Goal: Task Accomplishment & Management: Manage account settings

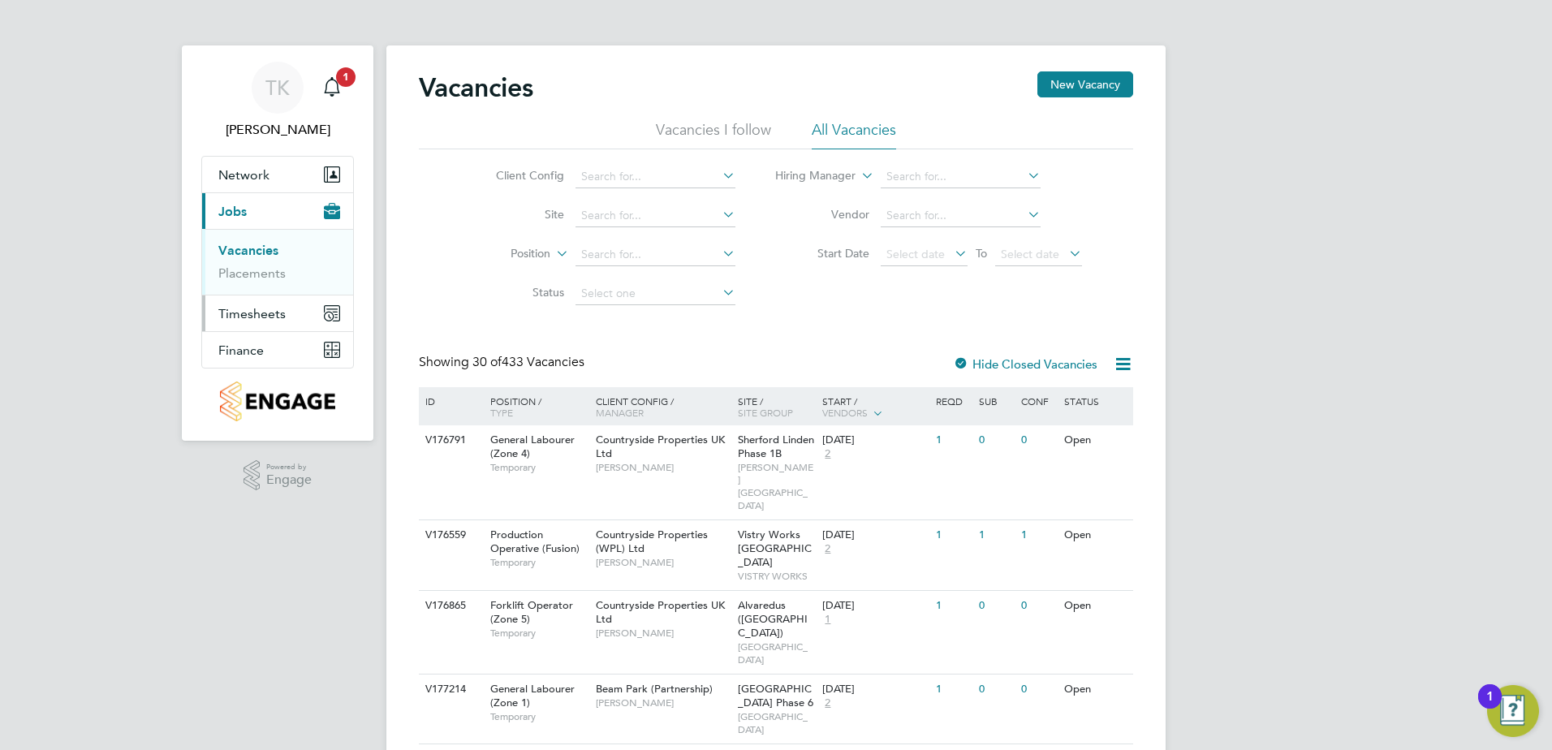
click at [263, 316] on span "Timesheets" at bounding box center [251, 313] width 67 height 15
click at [270, 291] on link "Timesheets" at bounding box center [251, 286] width 67 height 15
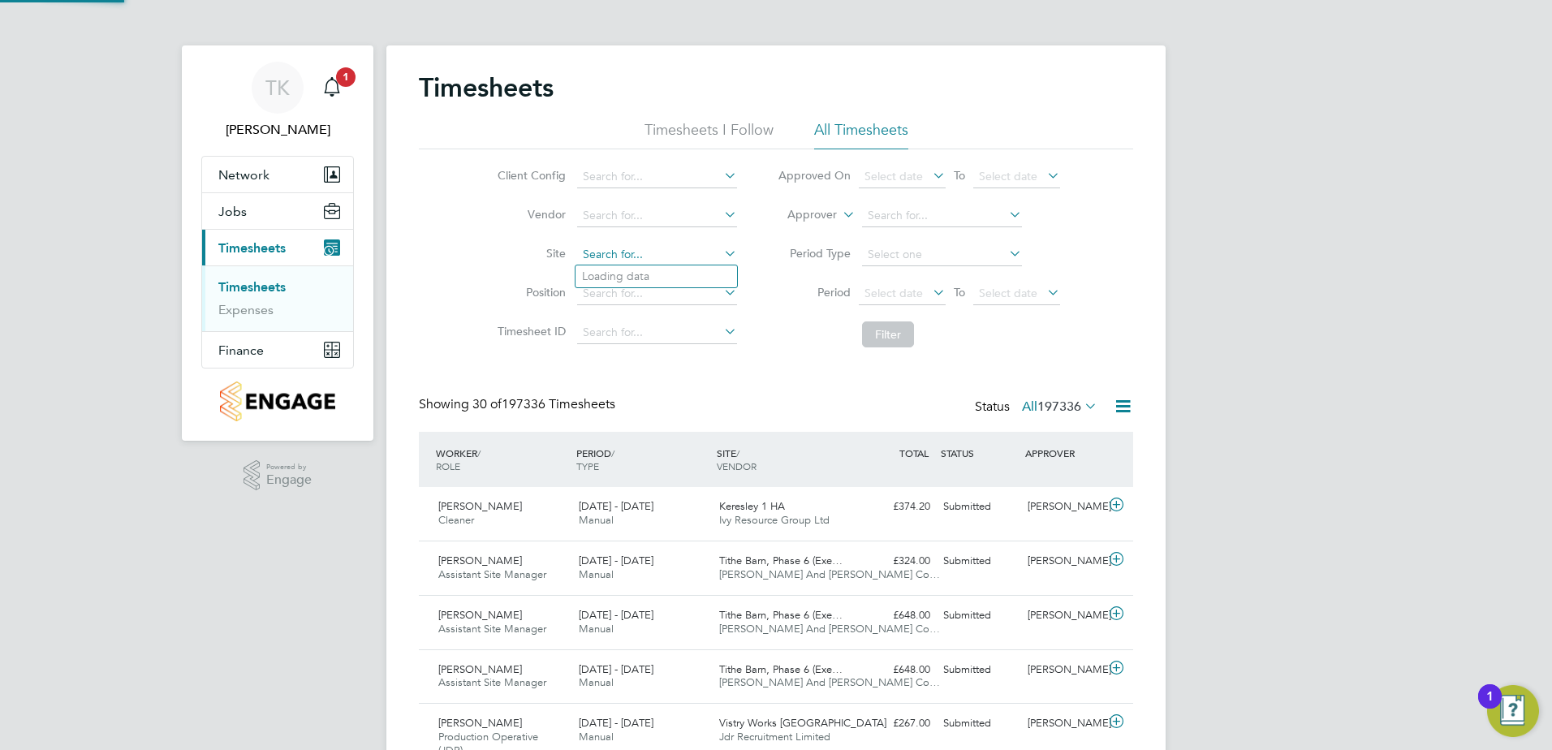
click at [621, 261] on input at bounding box center [657, 255] width 160 height 23
click at [638, 269] on li "Harr ogate Police Training College" at bounding box center [708, 276] width 266 height 22
type input "Harrogate Police Training College"
click at [903, 325] on button "Filter" at bounding box center [888, 334] width 52 height 26
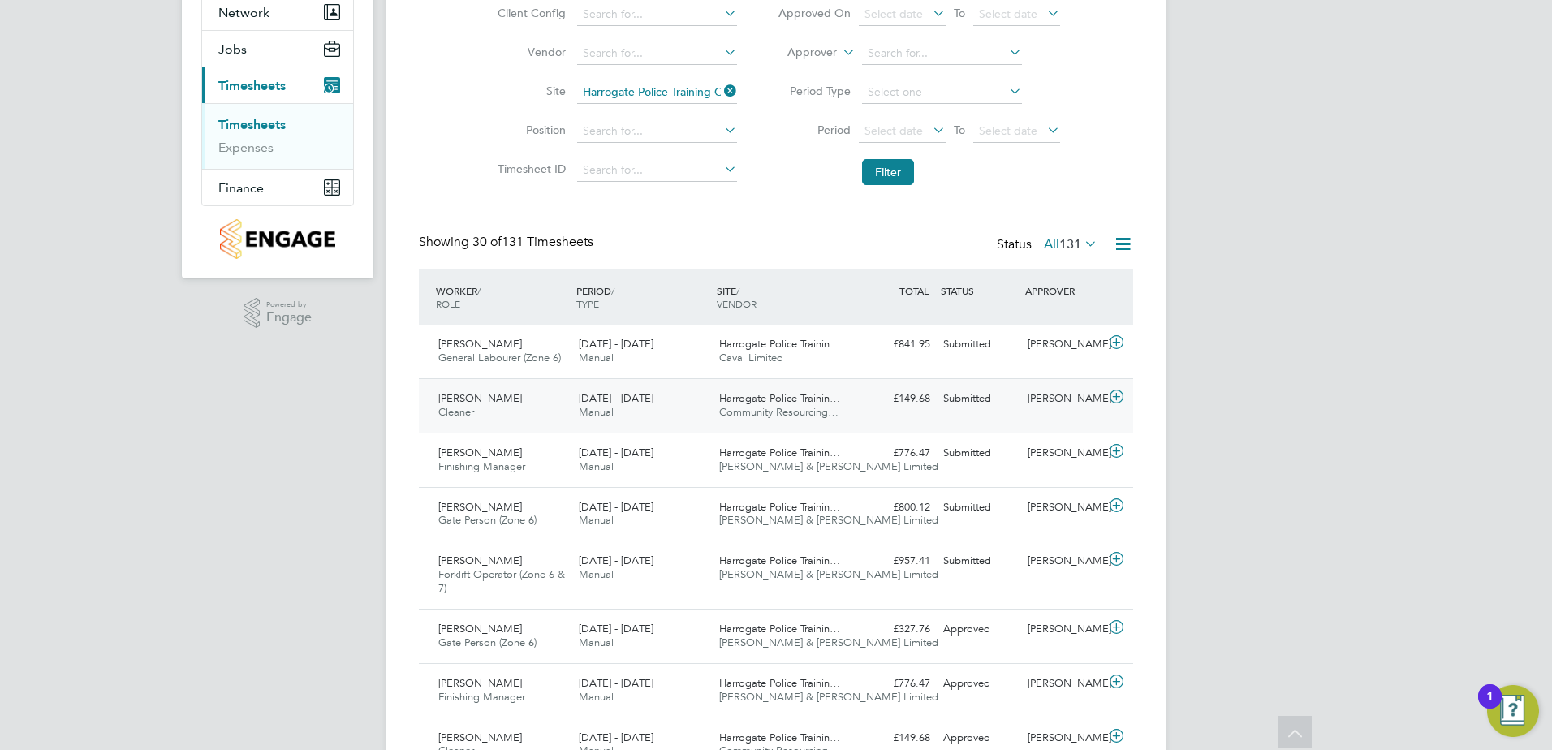
click at [856, 401] on div "£149.68 Submitted" at bounding box center [894, 399] width 84 height 27
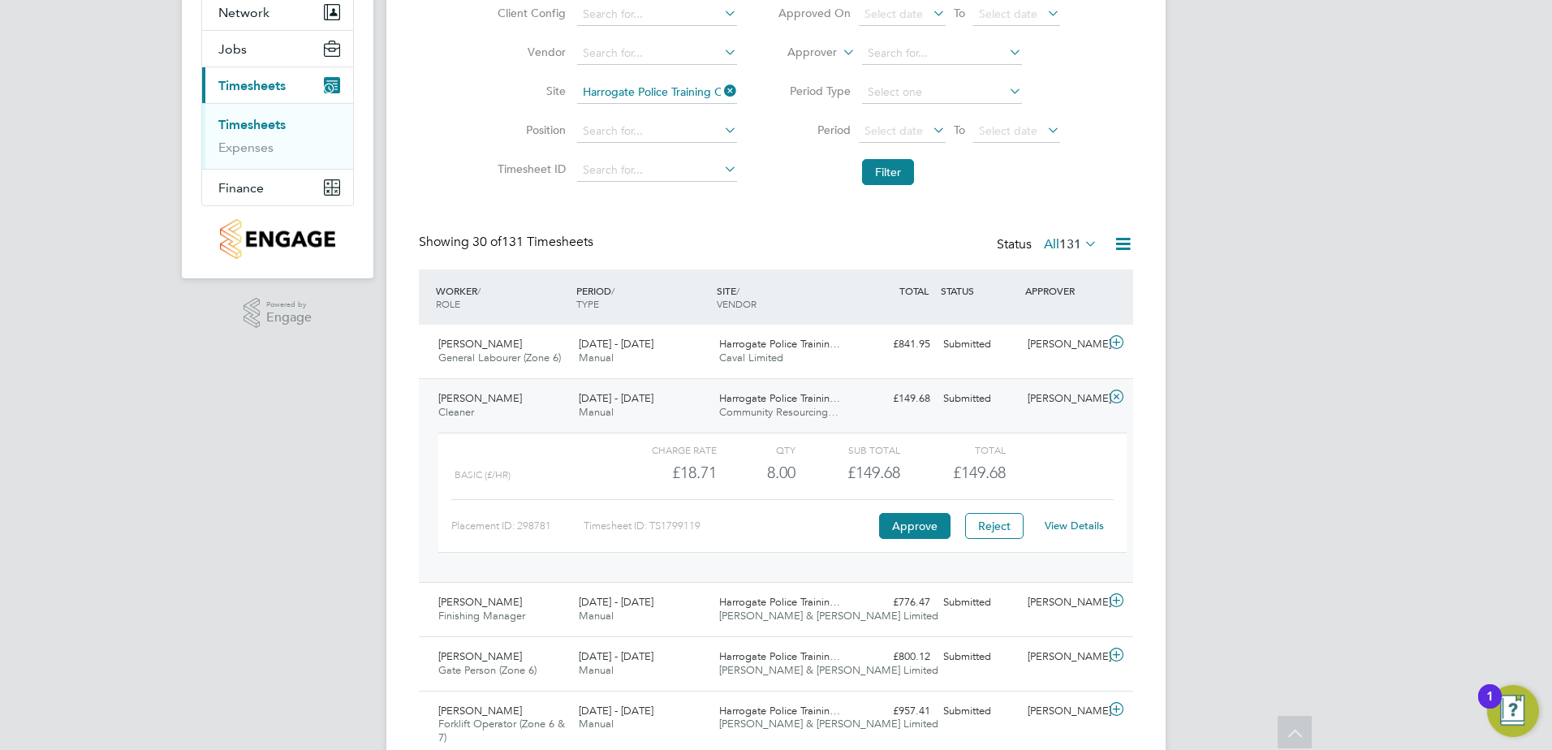
click at [1083, 531] on link "View Details" at bounding box center [1074, 526] width 59 height 14
click at [957, 367] on div "Peter Ewart General Labourer (Zone 6) 4 - 10 Aug 2025 4 - 10 Aug 2025 Manual Ha…" at bounding box center [776, 352] width 714 height 54
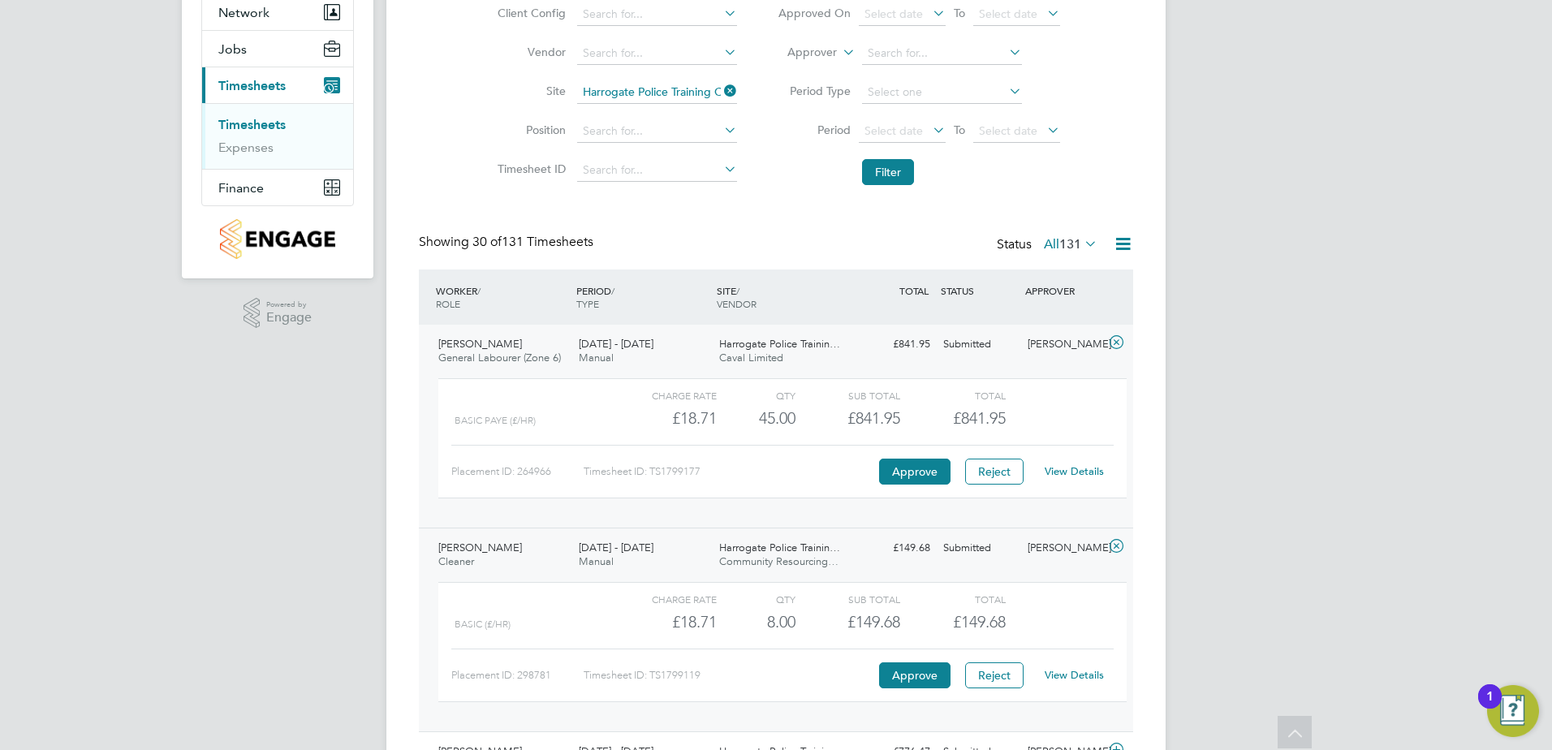
click at [1082, 484] on div "View Details" at bounding box center [1074, 472] width 80 height 26
click at [1082, 473] on link "View Details" at bounding box center [1074, 471] width 59 height 14
click at [721, 93] on icon at bounding box center [721, 91] width 0 height 23
click at [680, 97] on input at bounding box center [657, 92] width 160 height 23
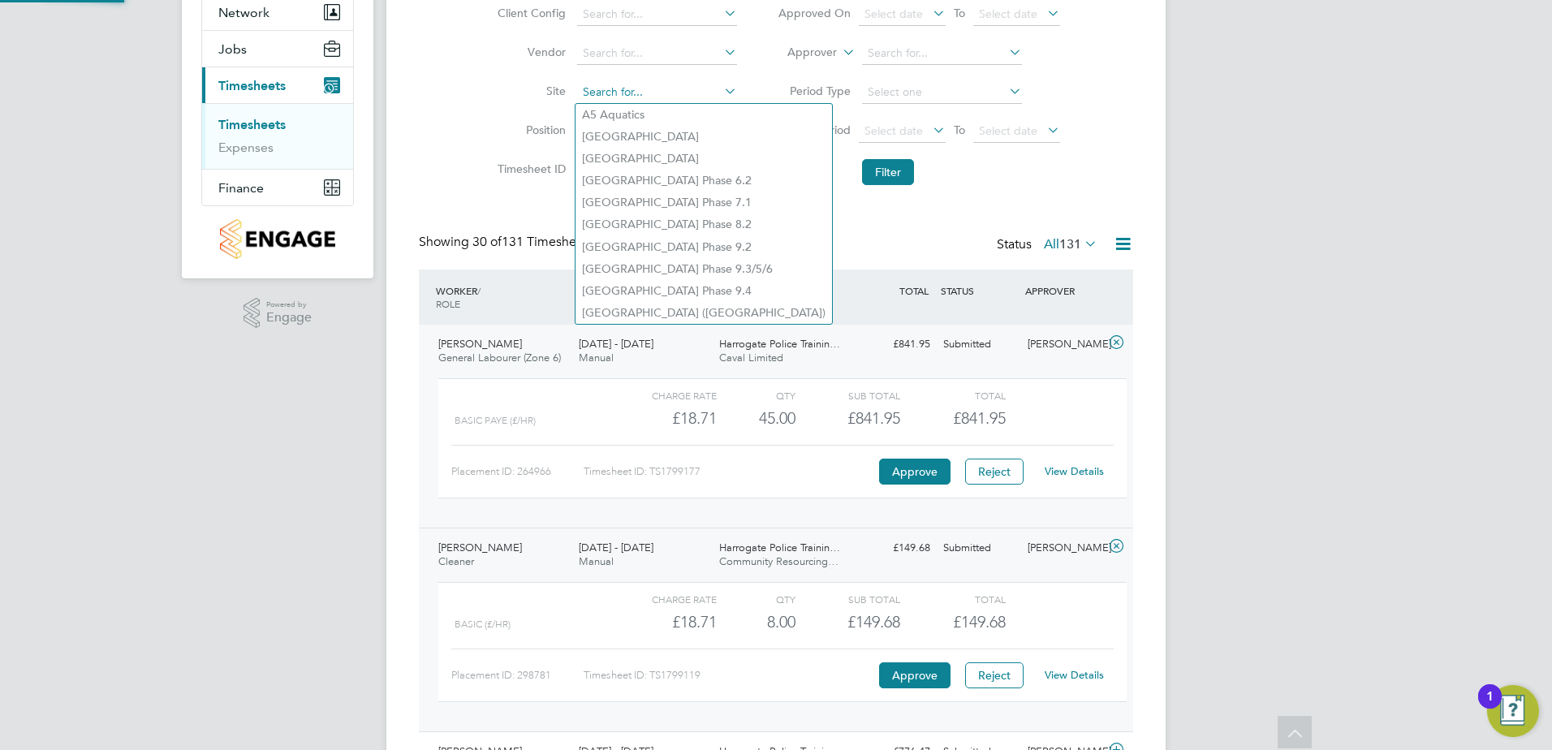
type input "d"
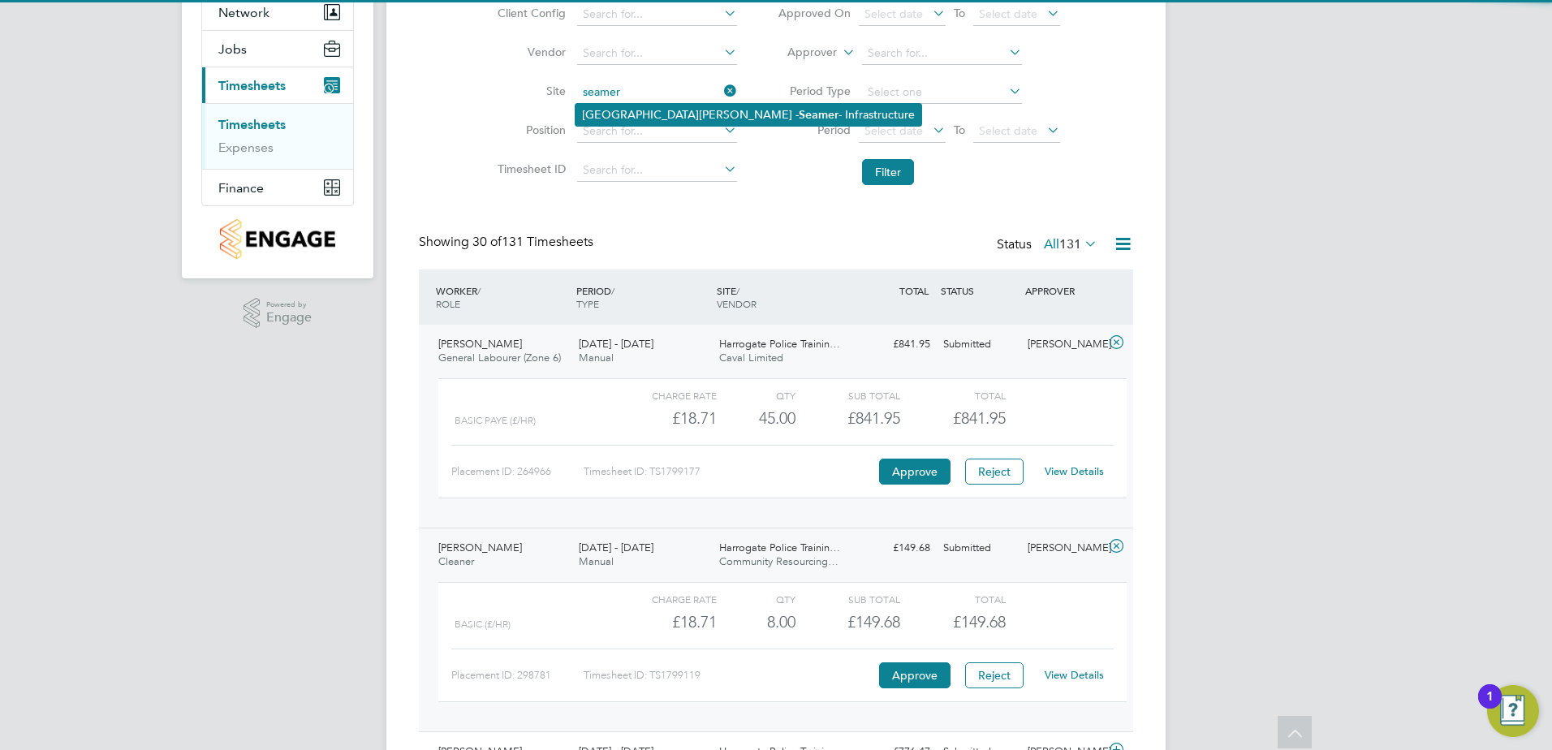
click at [681, 114] on li "Northfield Meadows - Seamer - Infrastructure" at bounding box center [748, 115] width 346 height 22
type input "Northfield Meadows - Seamer - Infrastructure"
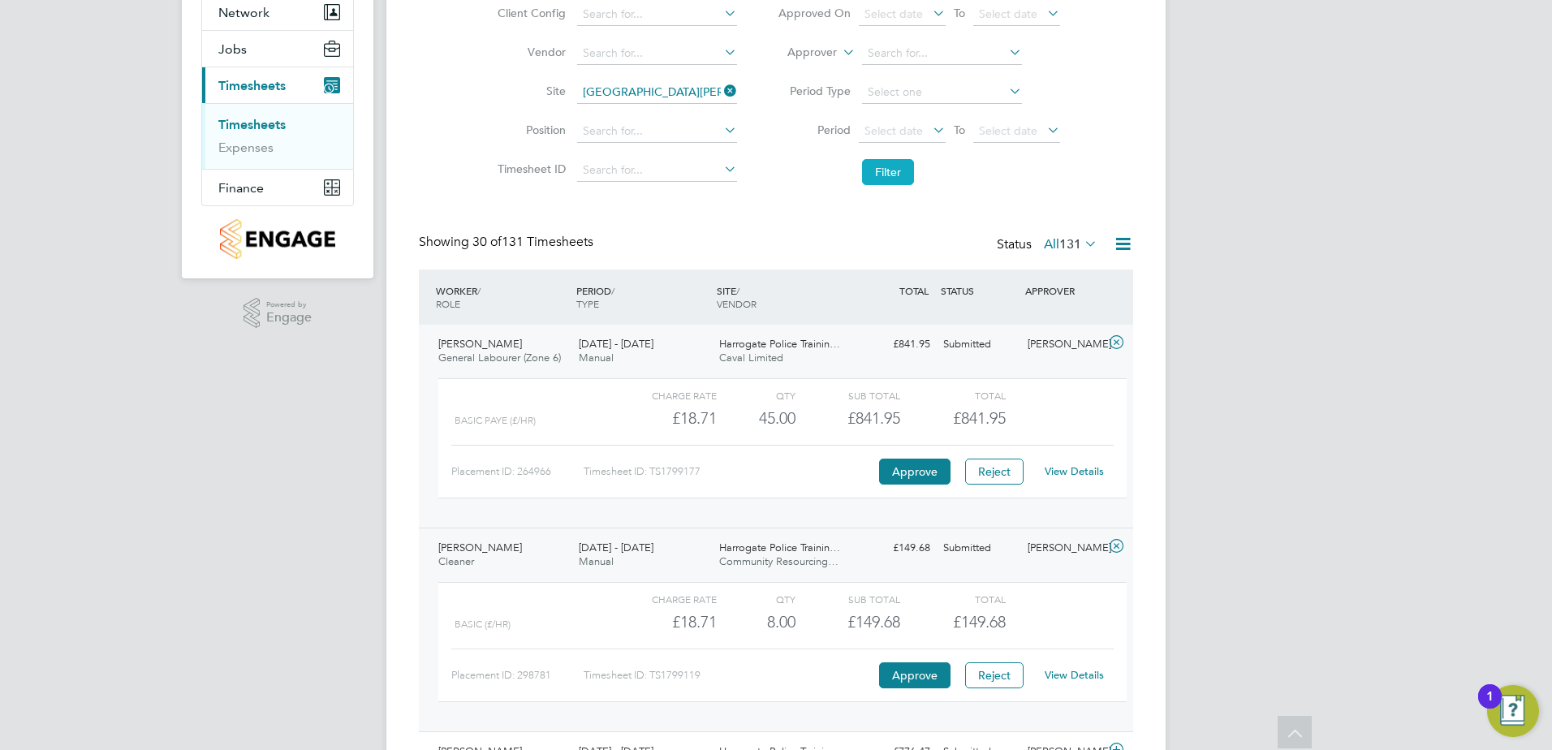
click at [886, 168] on button "Filter" at bounding box center [888, 172] width 52 height 26
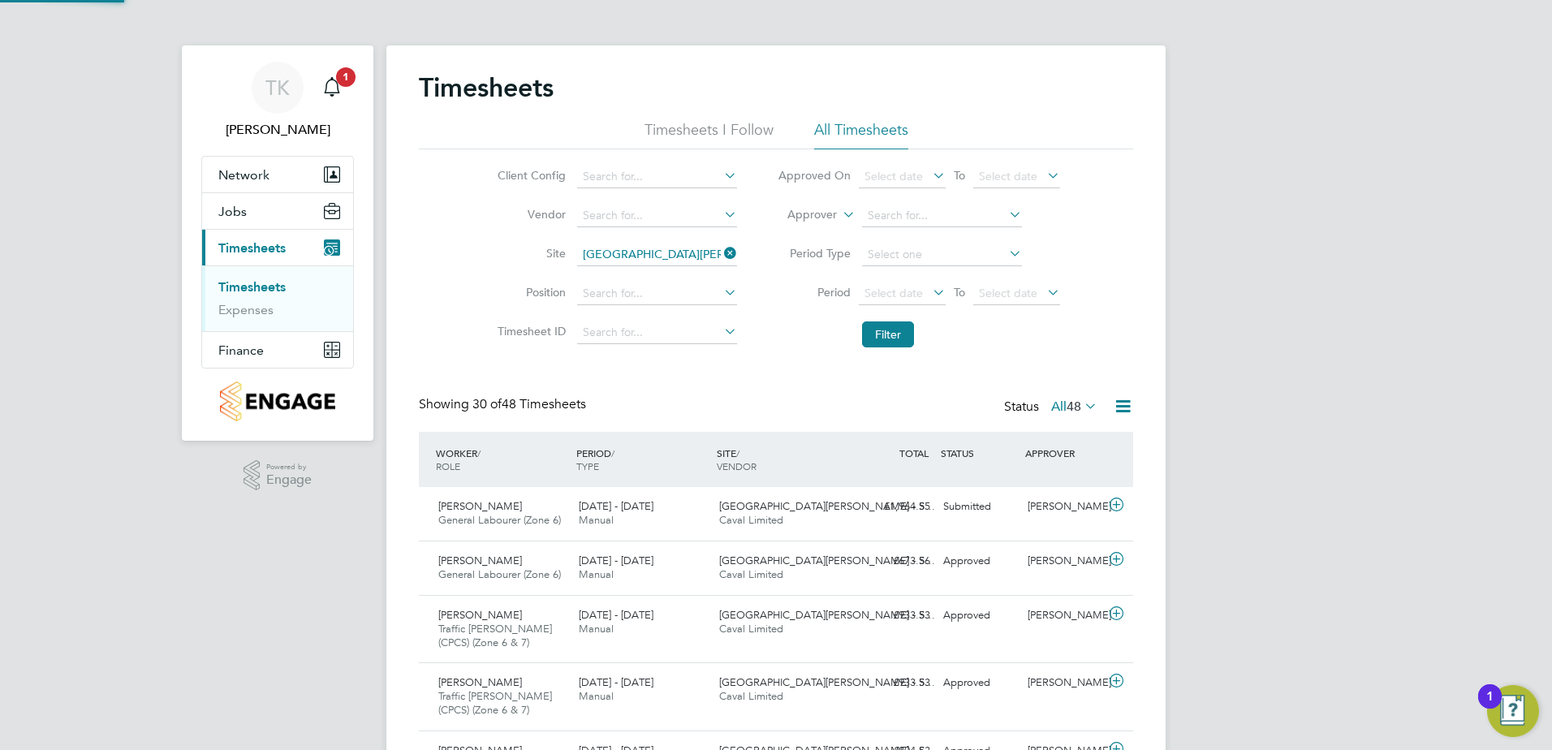
scroll to position [8, 8]
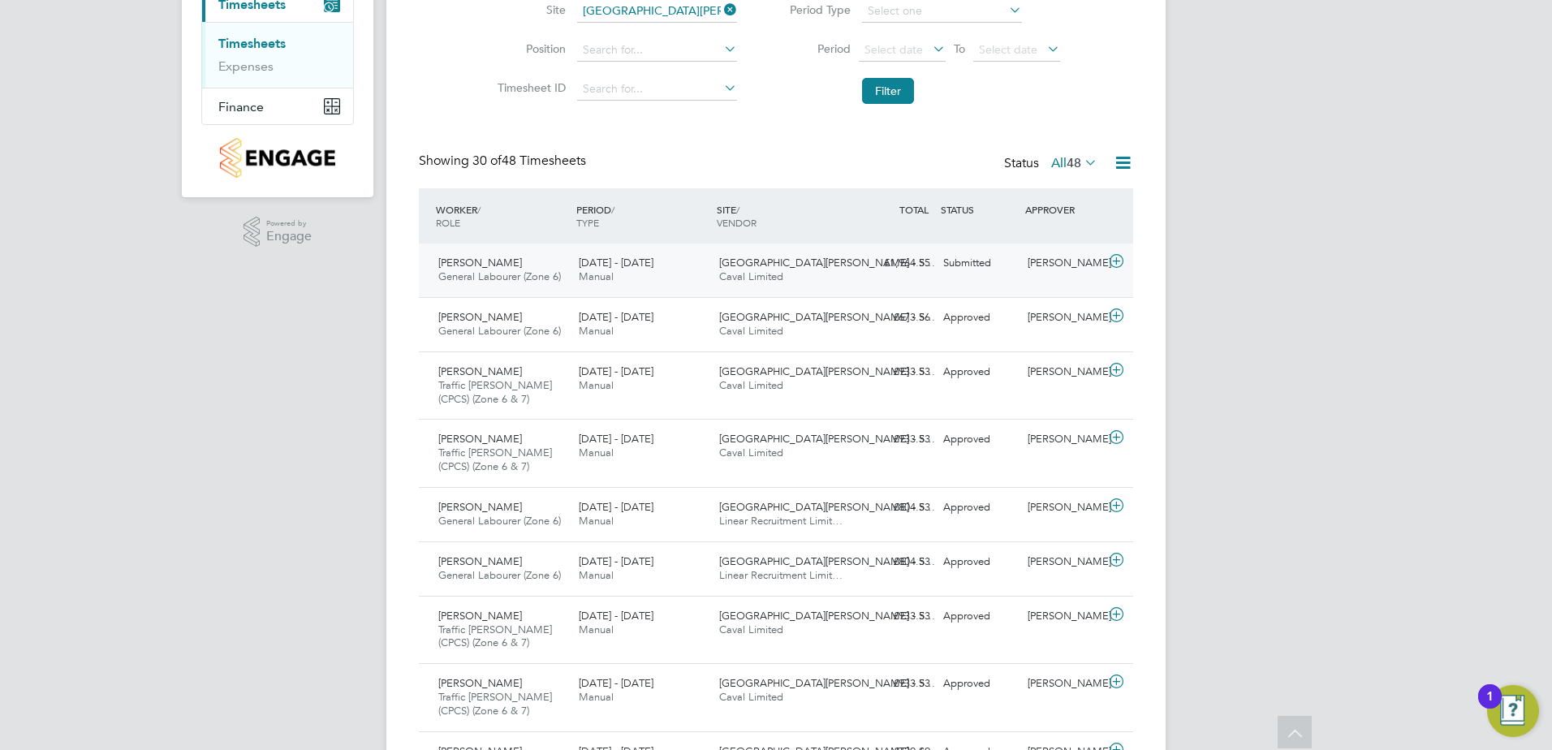
click at [848, 274] on div "Northfield Meadows - S… Caval Limited" at bounding box center [783, 270] width 140 height 41
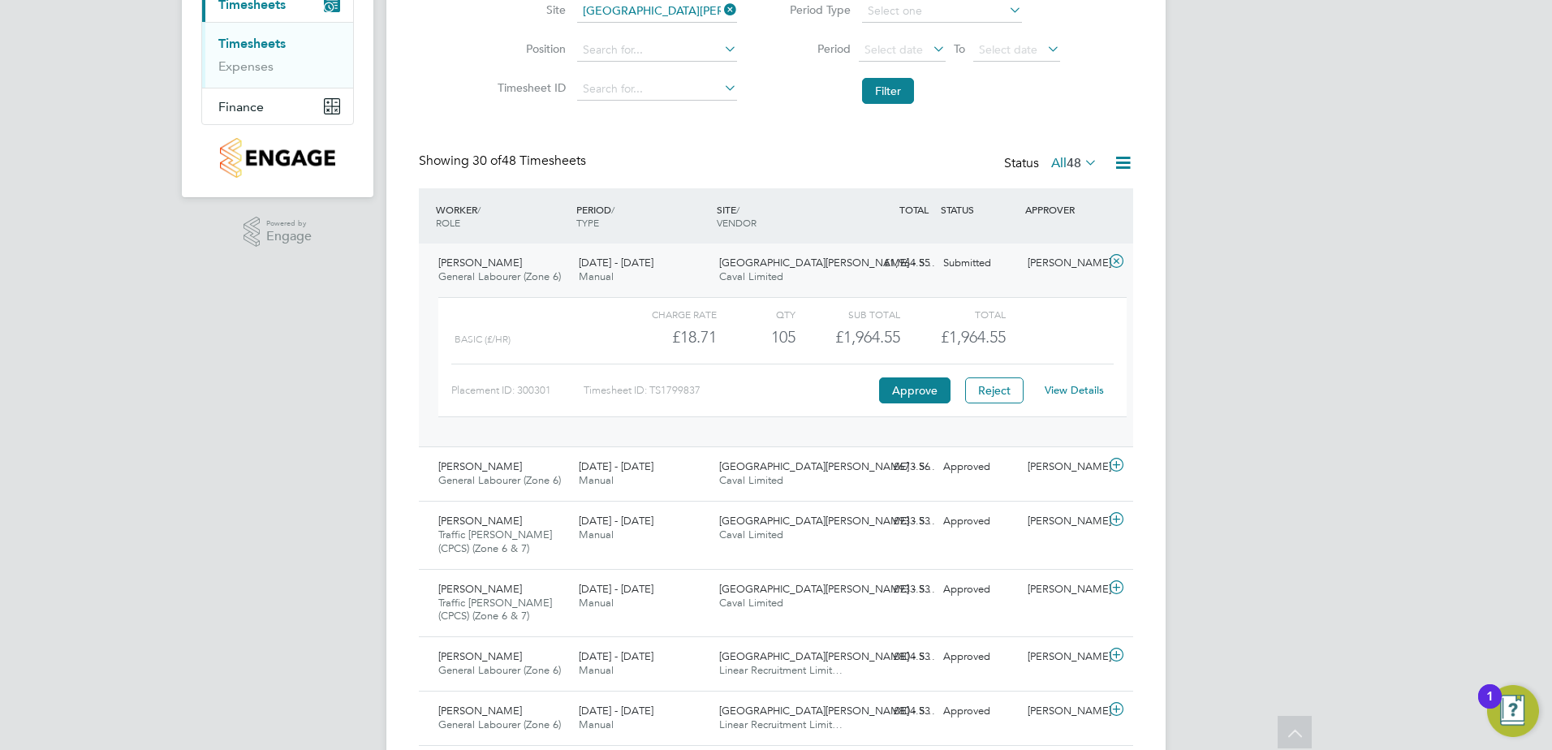
click at [1066, 386] on link "View Details" at bounding box center [1074, 390] width 59 height 14
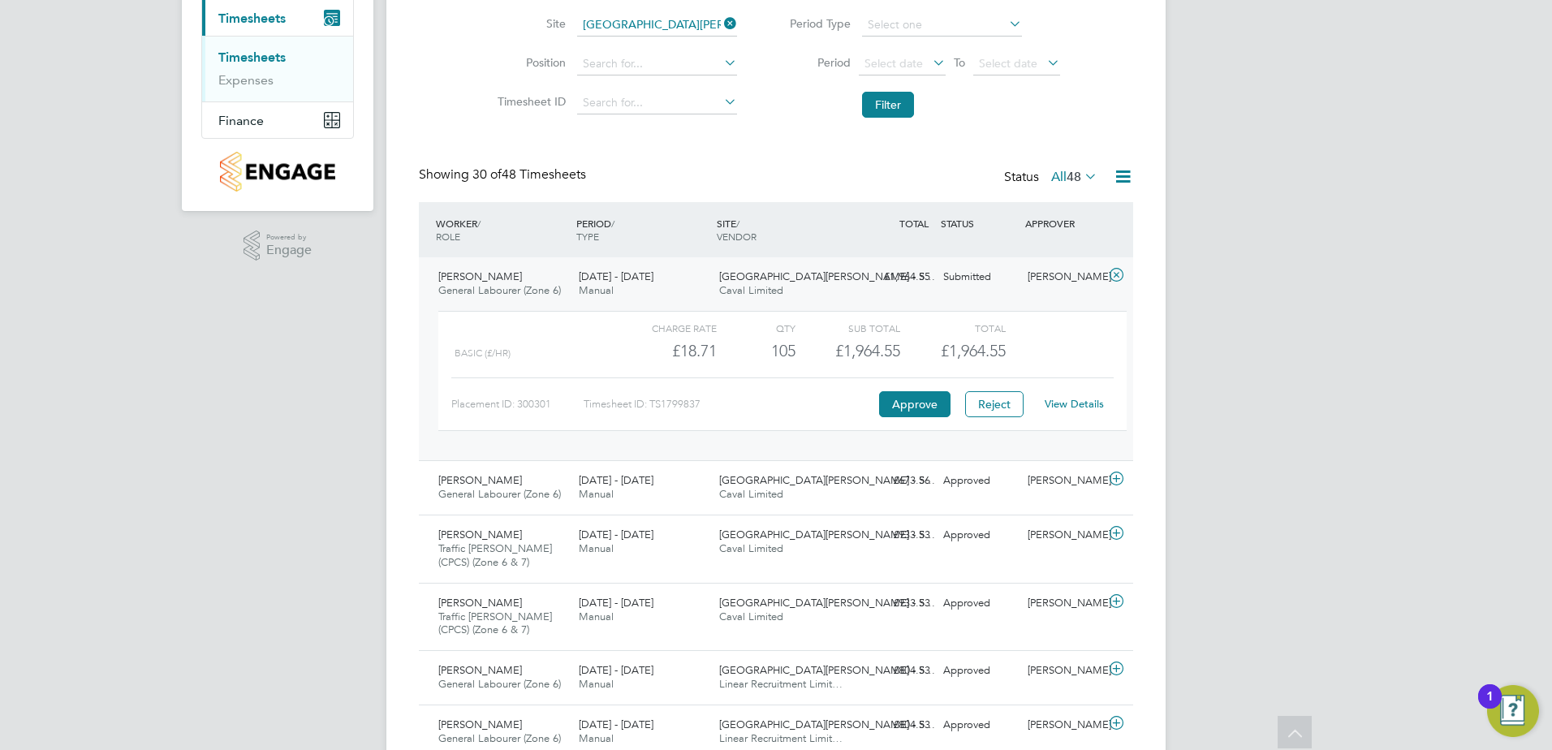
click at [1087, 400] on link "View Details" at bounding box center [1074, 404] width 59 height 14
click at [1114, 275] on icon at bounding box center [1116, 275] width 20 height 13
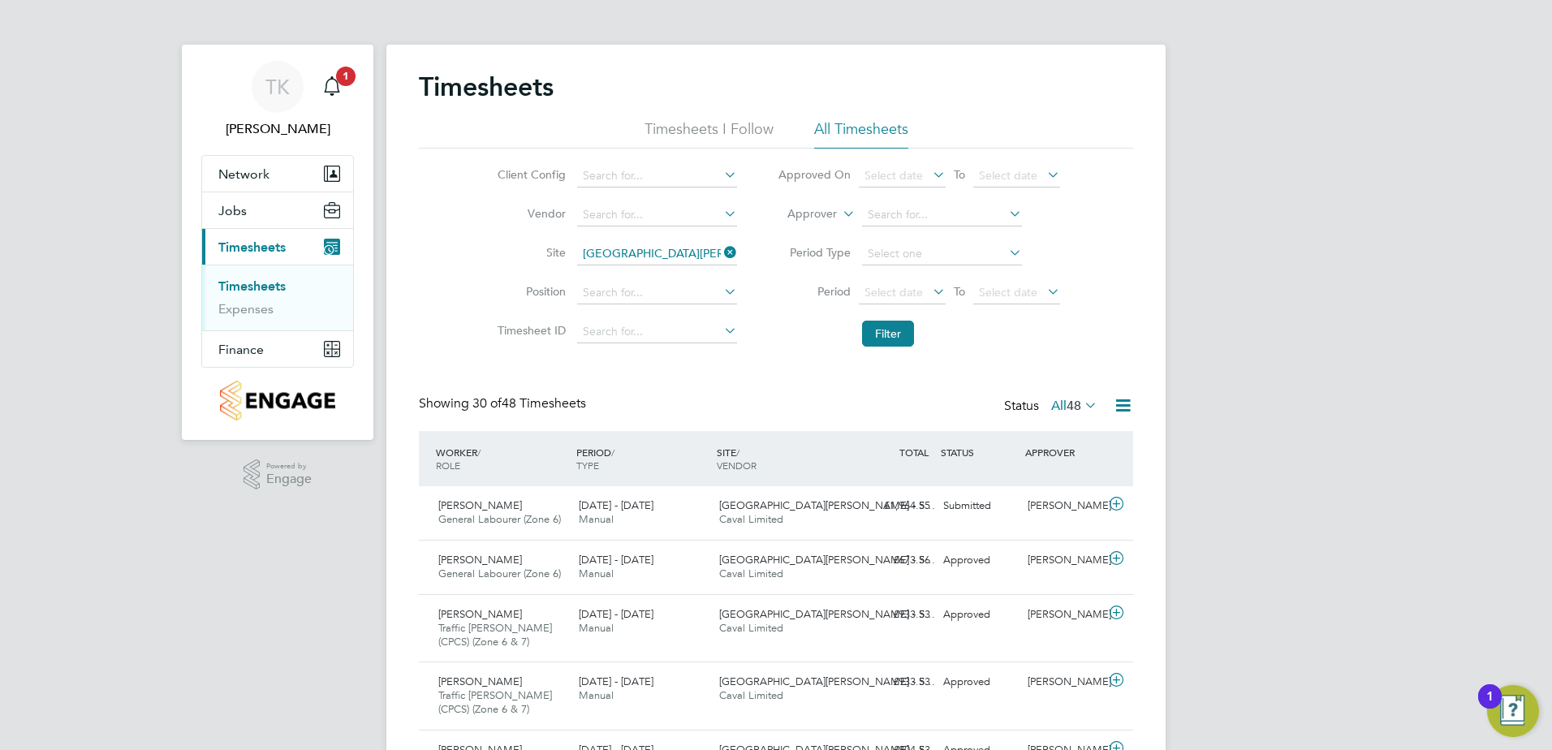
scroll to position [0, 0]
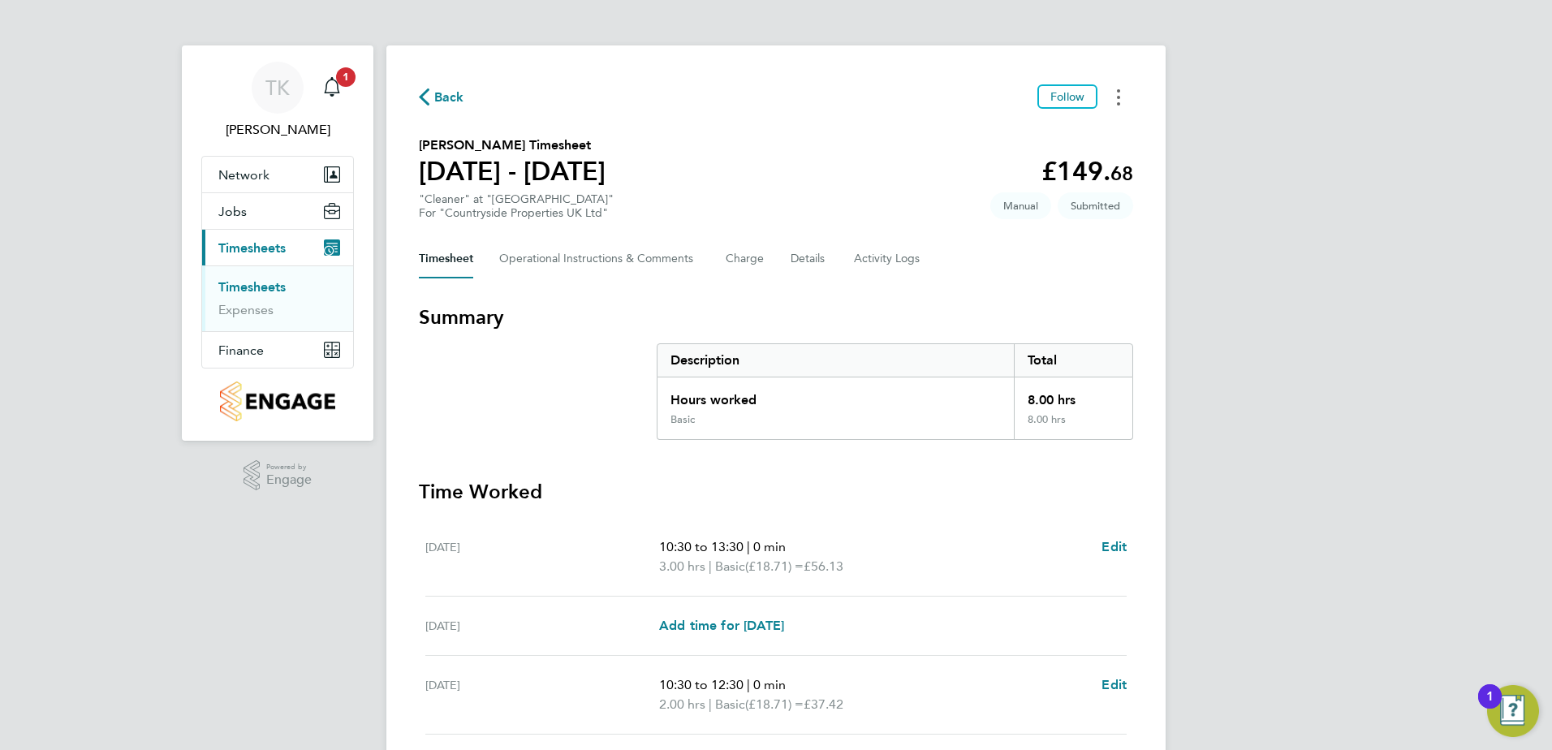
click at [1125, 97] on button "Timesheets Menu" at bounding box center [1118, 96] width 29 height 25
click at [1028, 160] on link "Download timesheet" at bounding box center [1035, 165] width 195 height 32
click at [1213, 264] on div "TK Tyler Kelly Notifications 1 Applications: Network Team Members Sites Workers…" at bounding box center [776, 567] width 1552 height 1134
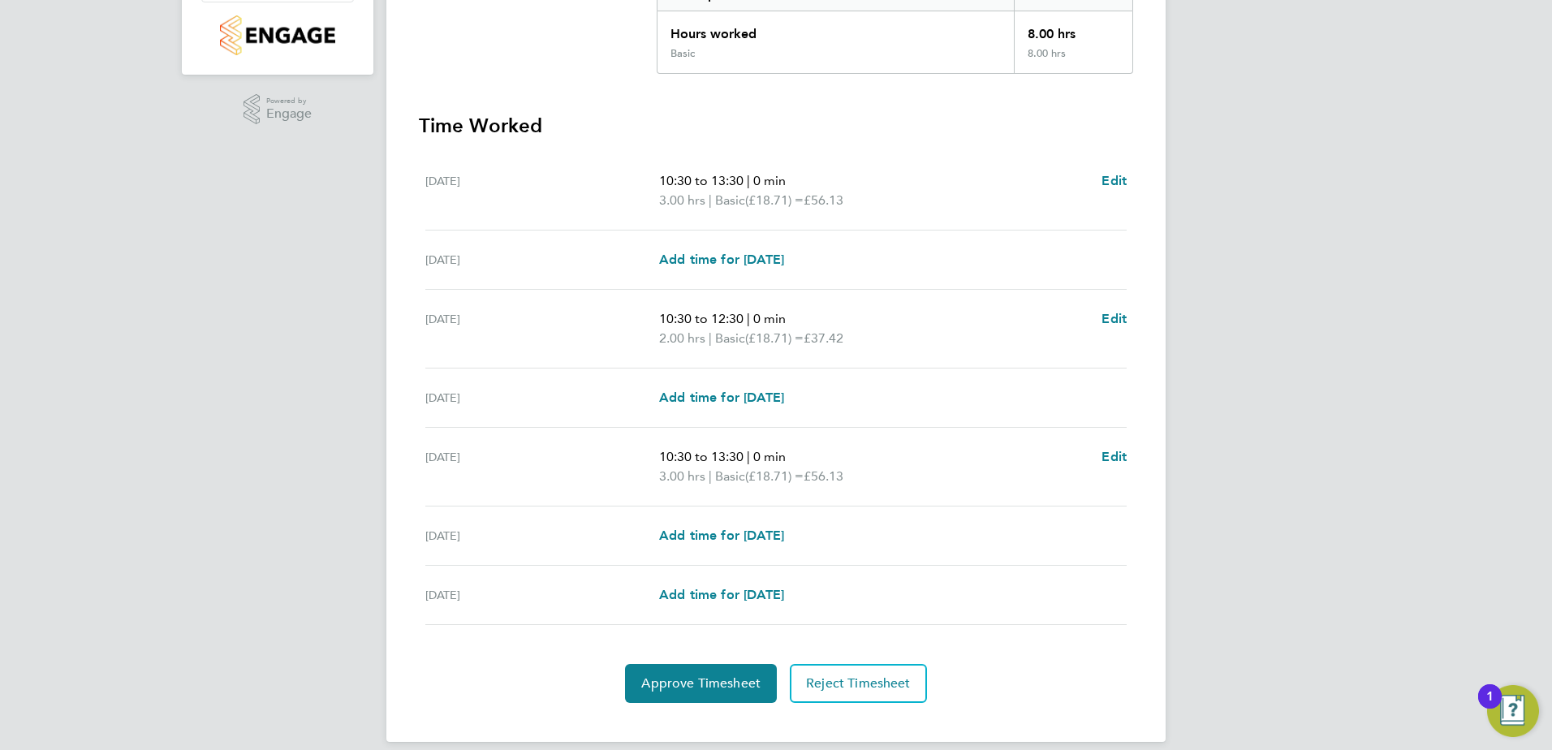
scroll to position [384, 0]
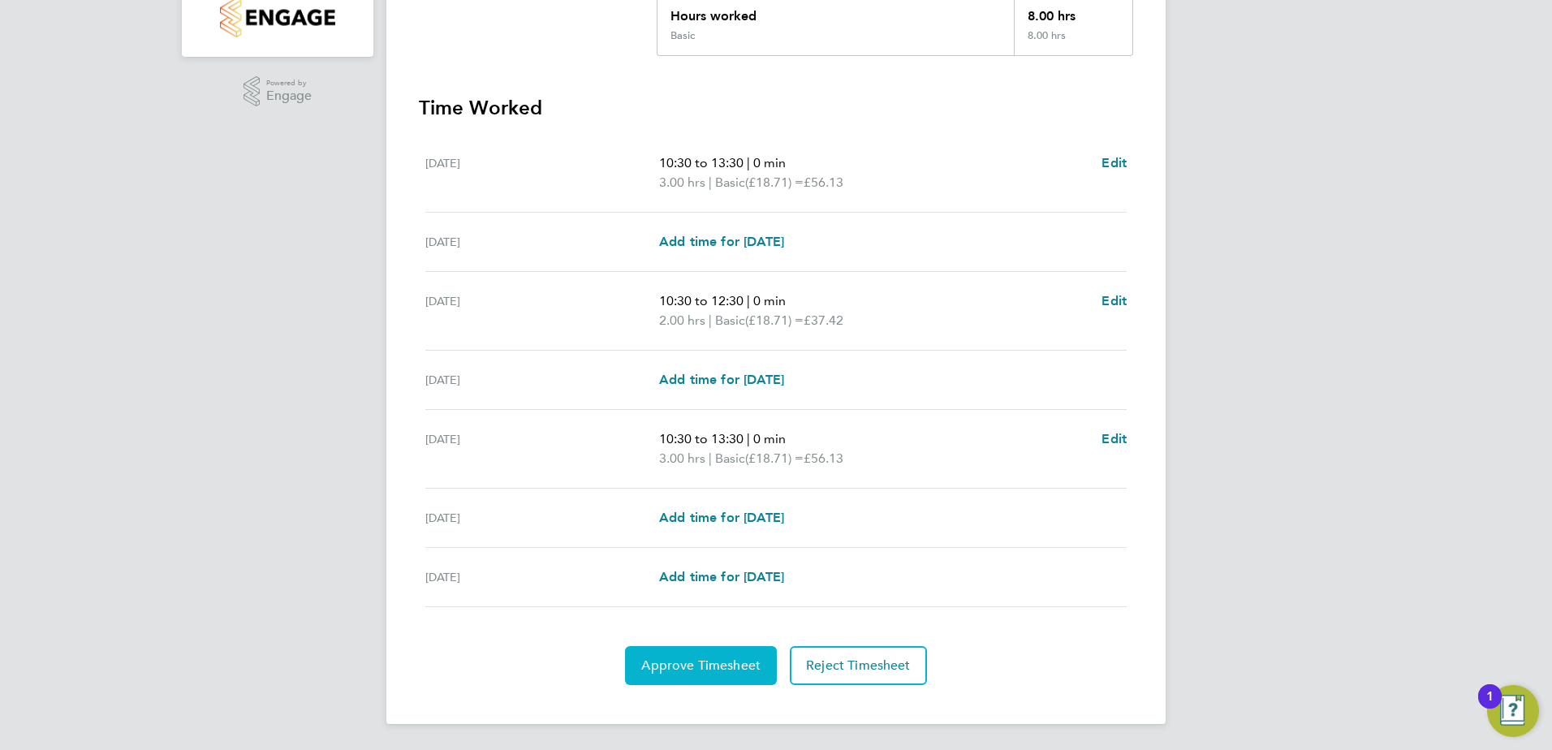
click at [637, 663] on button "Approve Timesheet" at bounding box center [701, 665] width 152 height 39
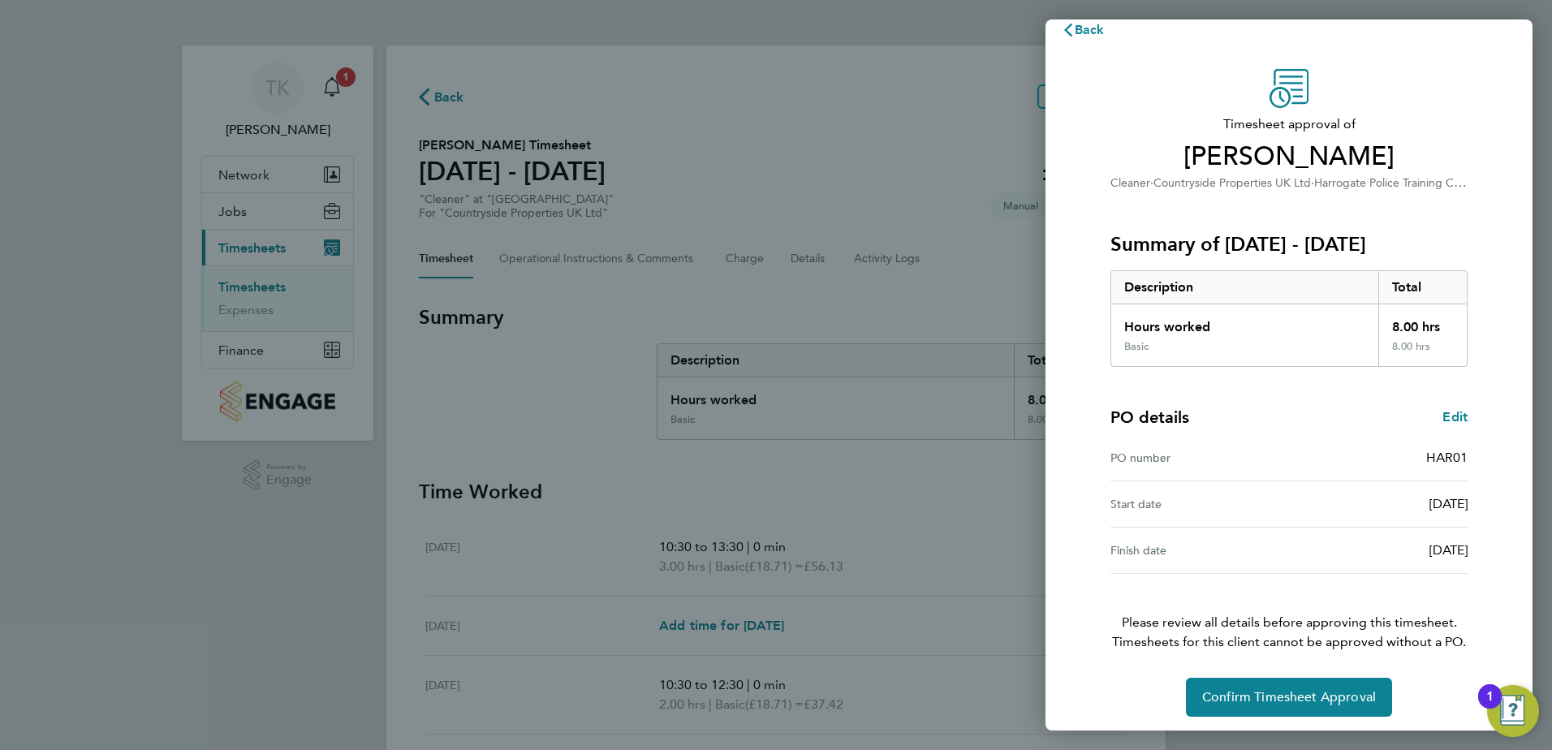
scroll to position [28, 0]
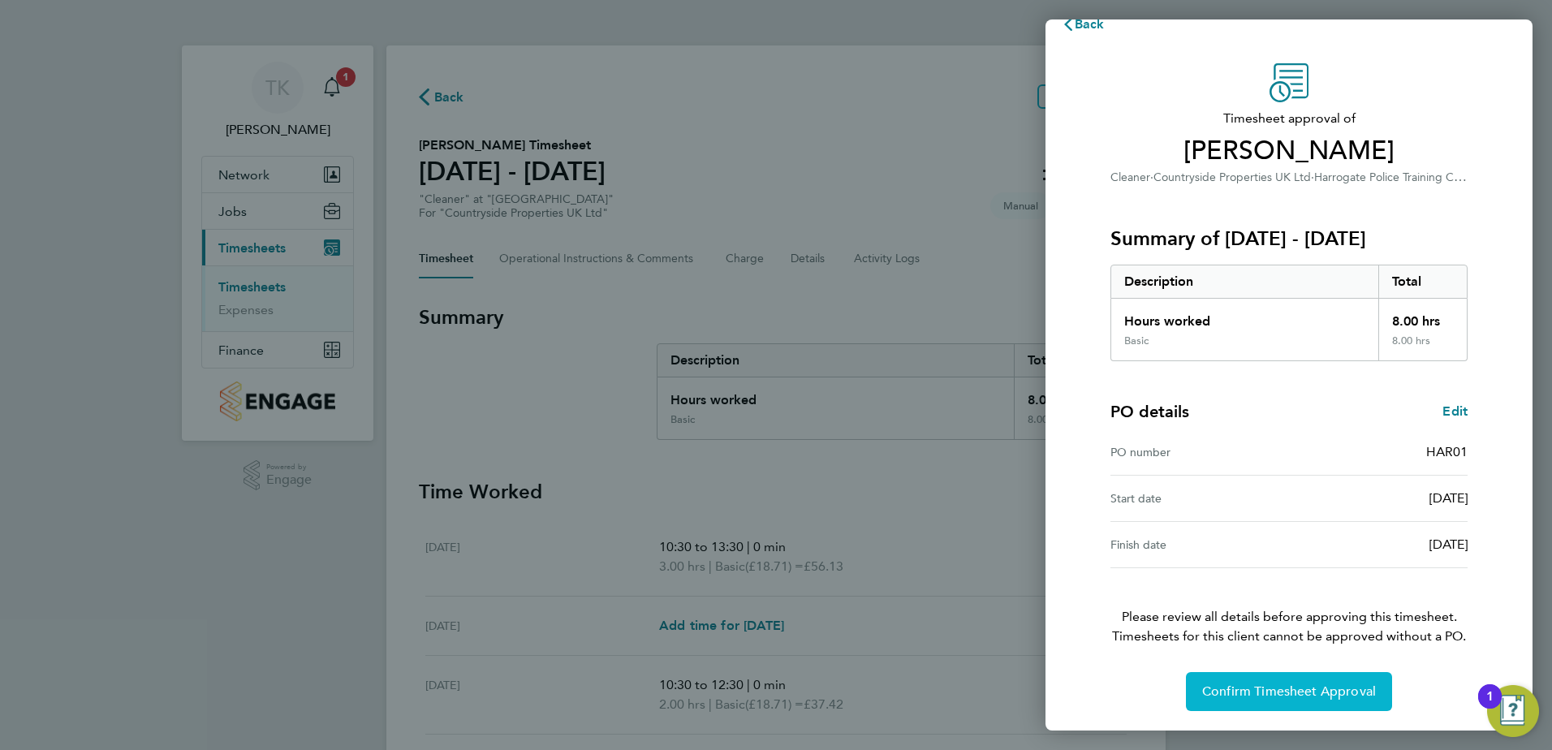
click at [1310, 696] on span "Confirm Timesheet Approval" at bounding box center [1289, 691] width 174 height 16
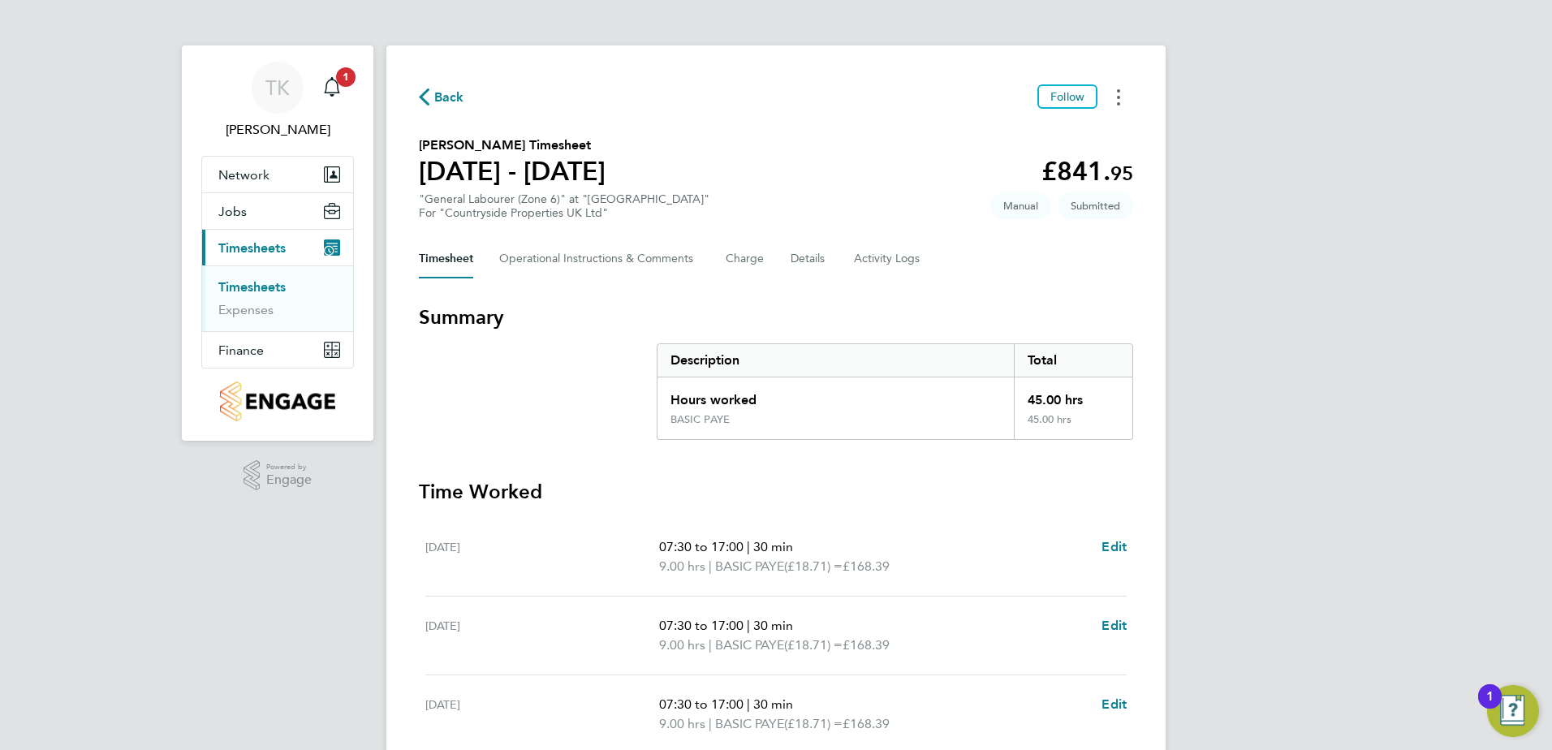
click at [1114, 93] on button "Timesheets Menu" at bounding box center [1118, 96] width 29 height 25
click at [1013, 160] on link "Download timesheet" at bounding box center [1035, 165] width 195 height 32
click at [45, 40] on div "TK [PERSON_NAME] Notifications 1 Applications: Network Team Members Sites Worke…" at bounding box center [776, 586] width 1552 height 1173
click at [1110, 93] on button "Timesheets Menu" at bounding box center [1118, 96] width 29 height 25
click at [1298, 106] on div "TK [PERSON_NAME] Notifications 1 Applications: Network Team Members Sites Worke…" at bounding box center [776, 586] width 1552 height 1173
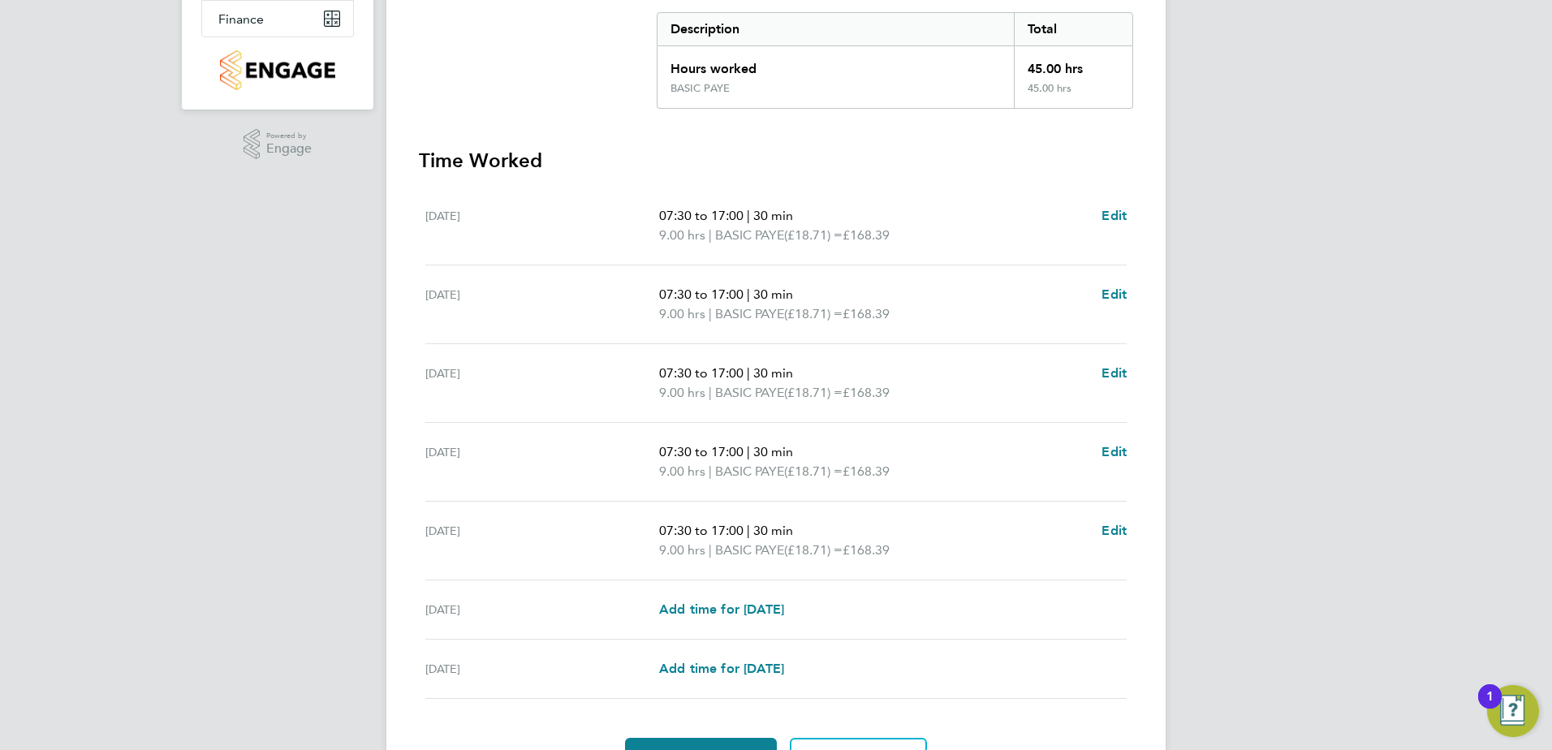
scroll to position [423, 0]
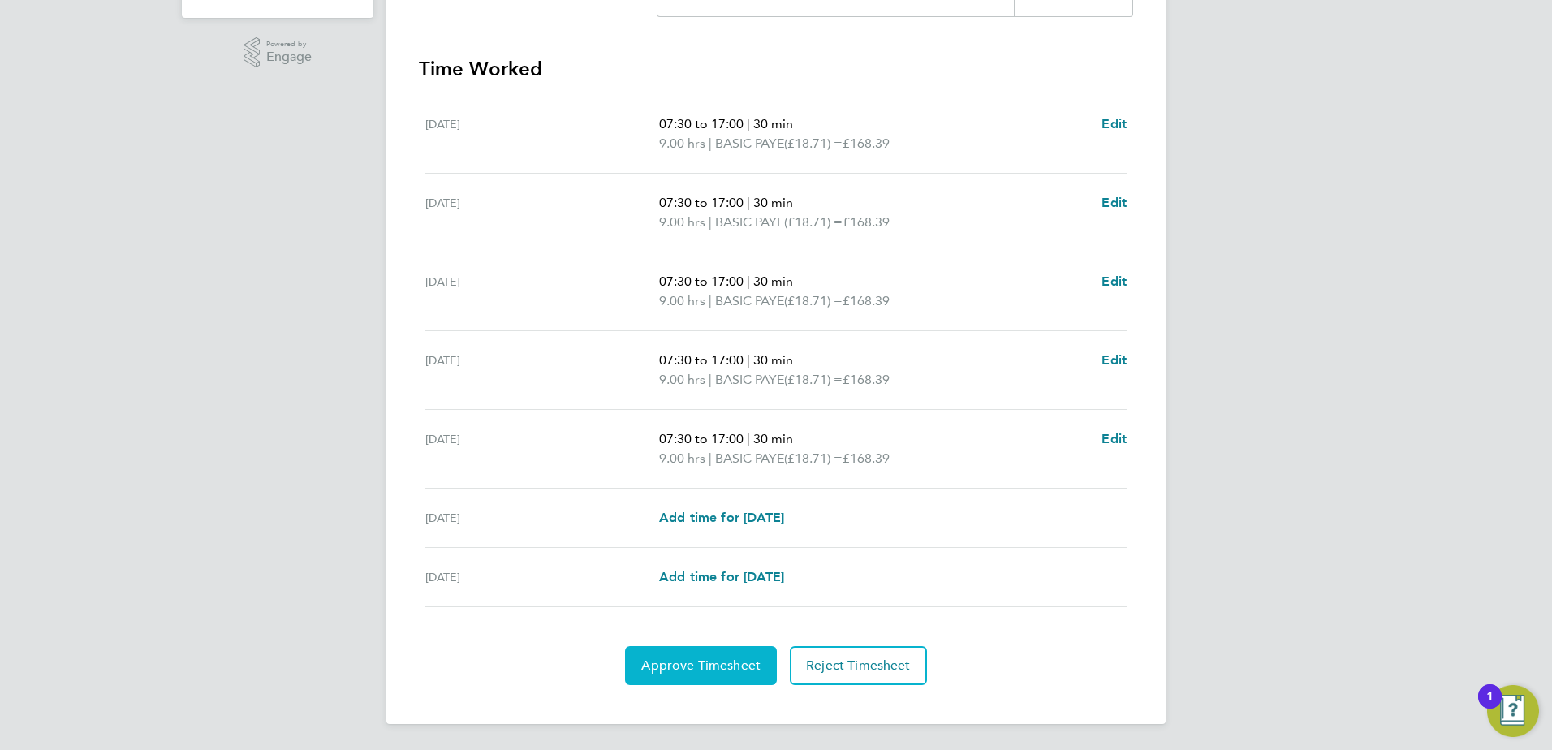
click at [680, 667] on span "Approve Timesheet" at bounding box center [700, 665] width 119 height 16
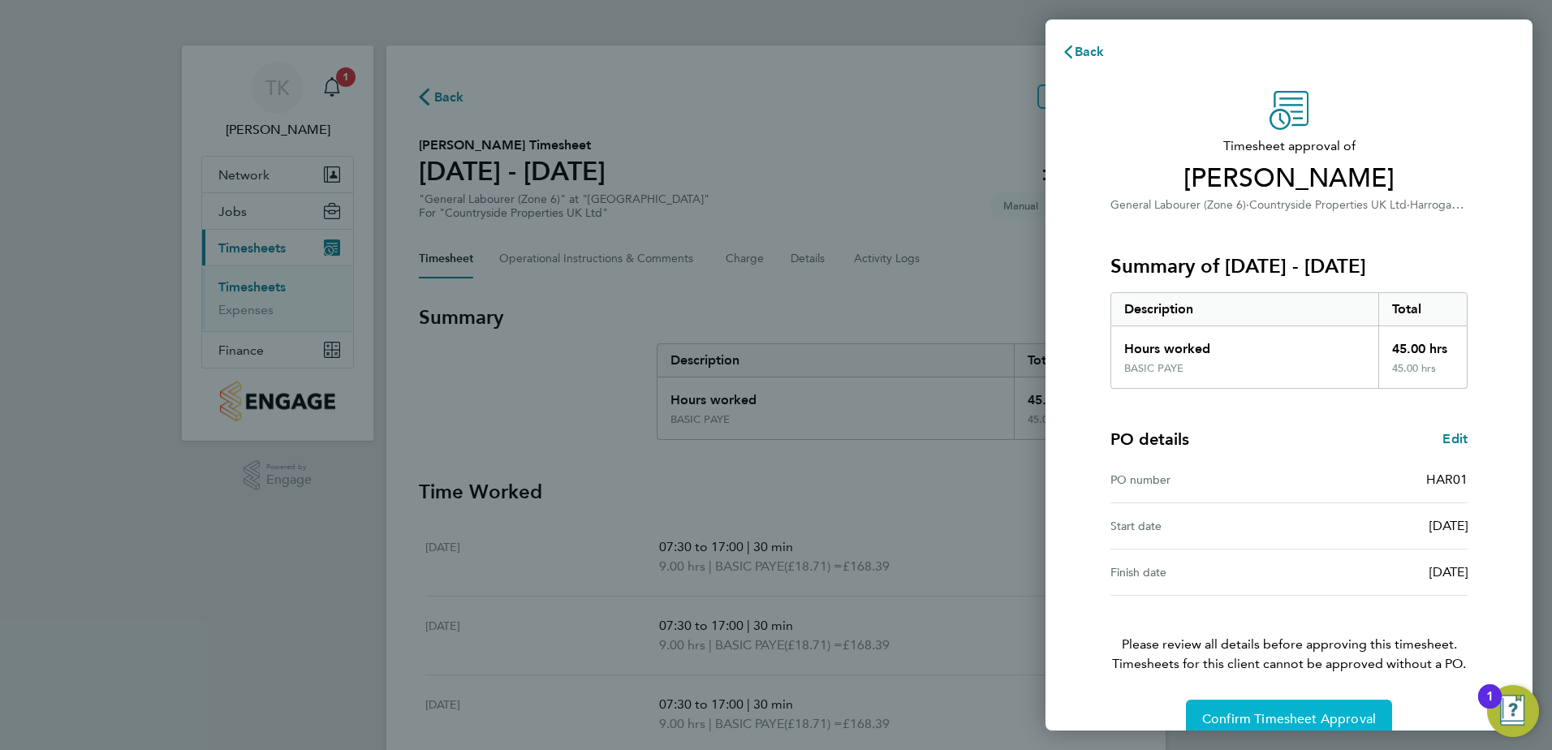
click at [1313, 715] on span "Confirm Timesheet Approval" at bounding box center [1289, 719] width 174 height 16
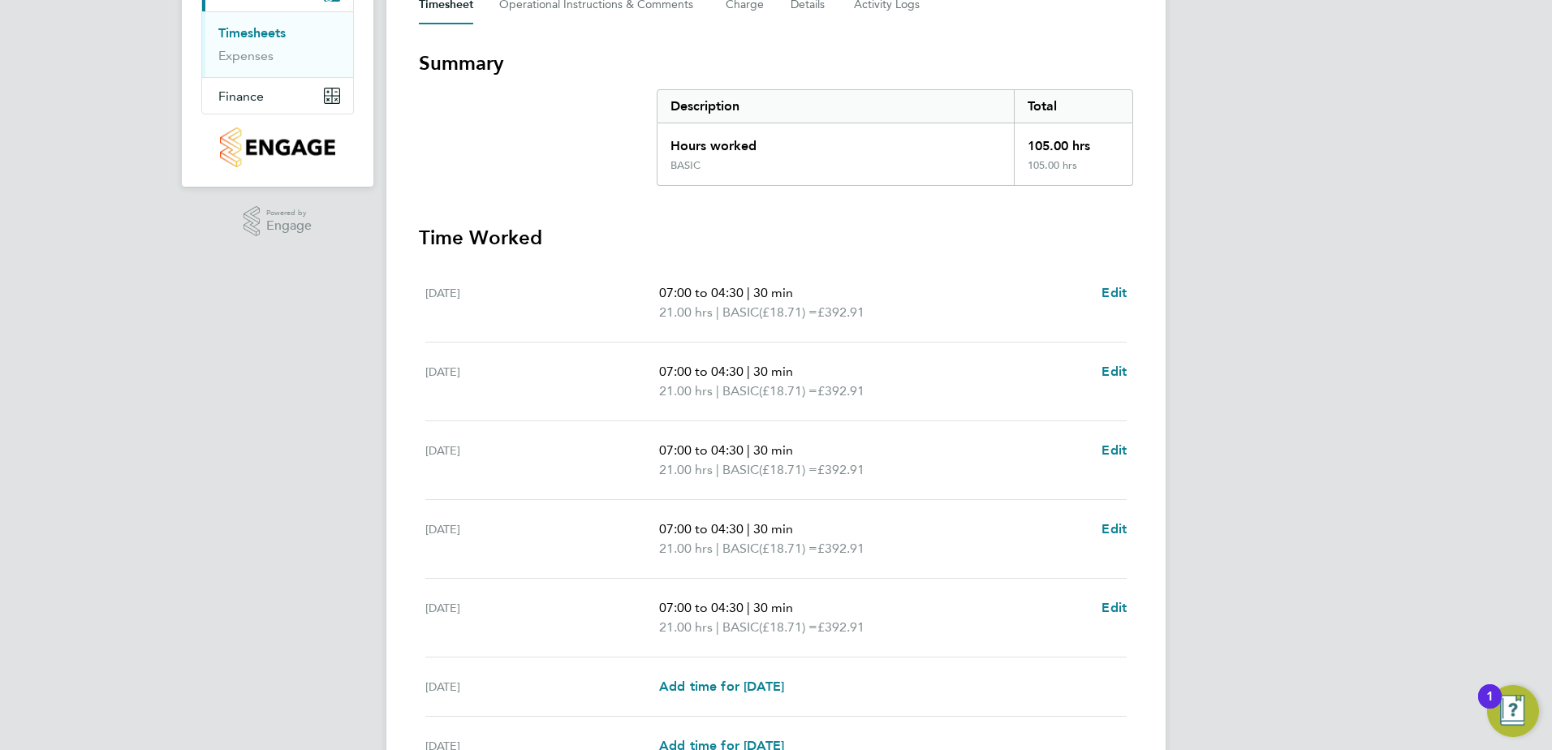
scroll to position [423, 0]
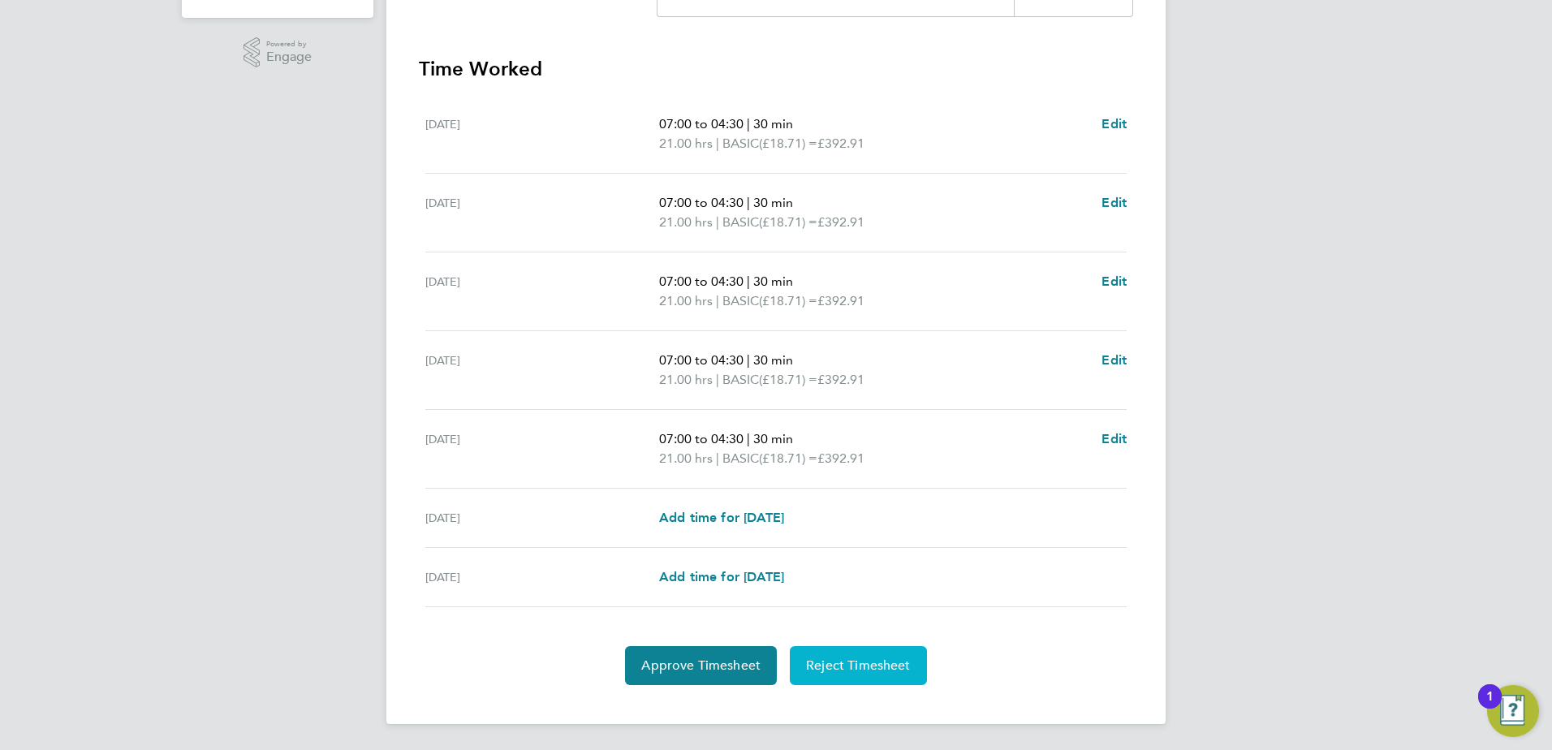
click at [882, 670] on span "Reject Timesheet" at bounding box center [858, 665] width 105 height 16
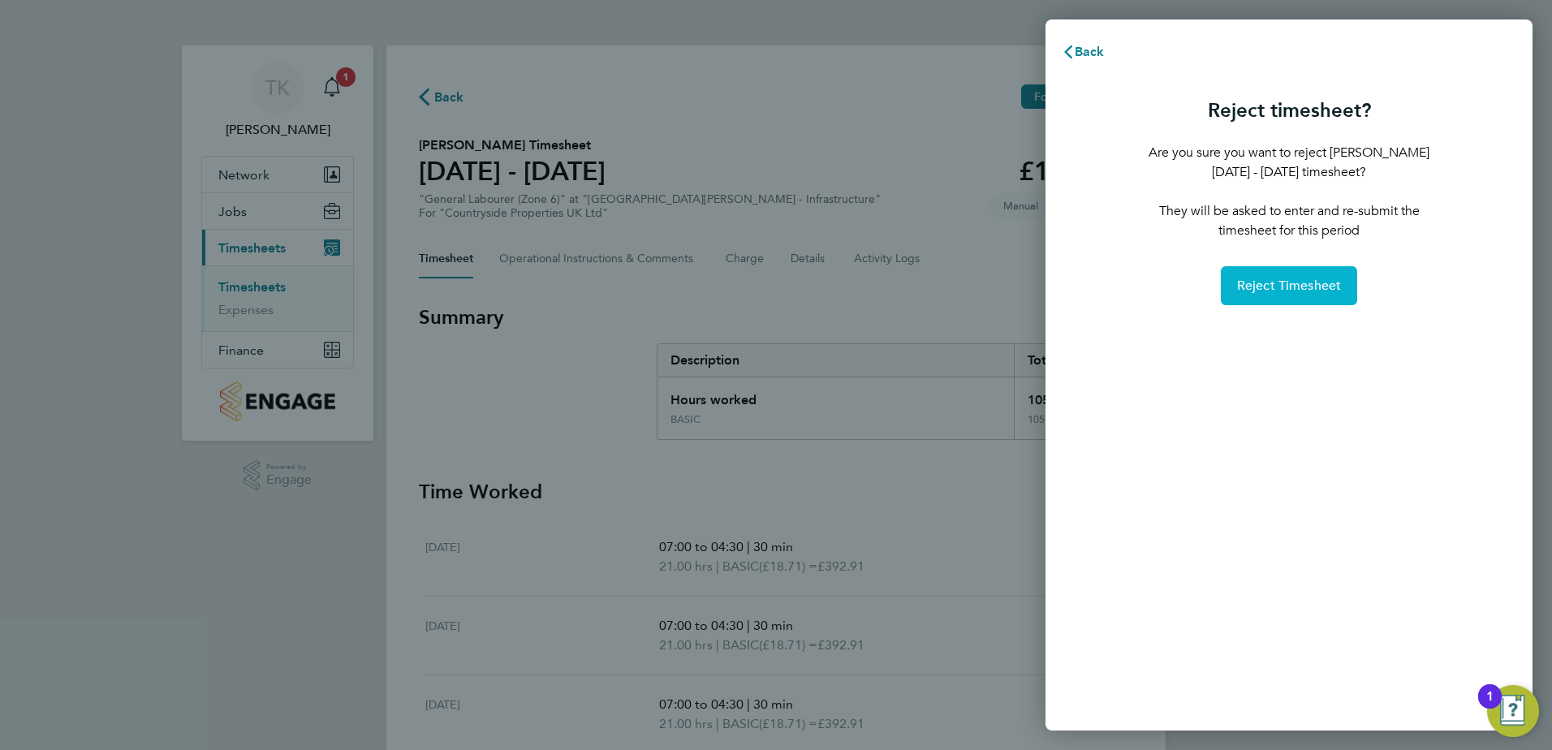
click at [1299, 284] on span "Reject Timesheet" at bounding box center [1289, 286] width 105 height 16
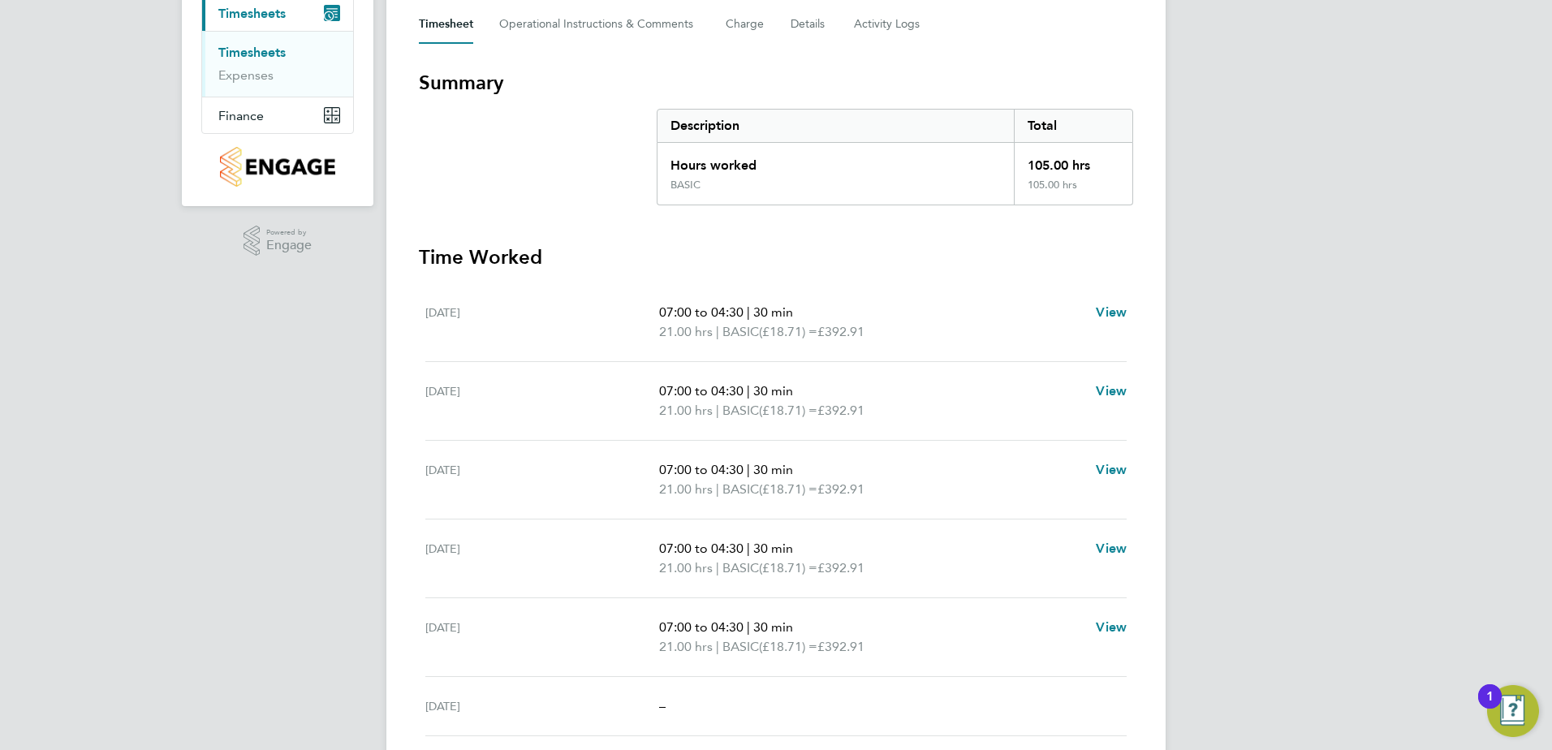
scroll to position [244, 0]
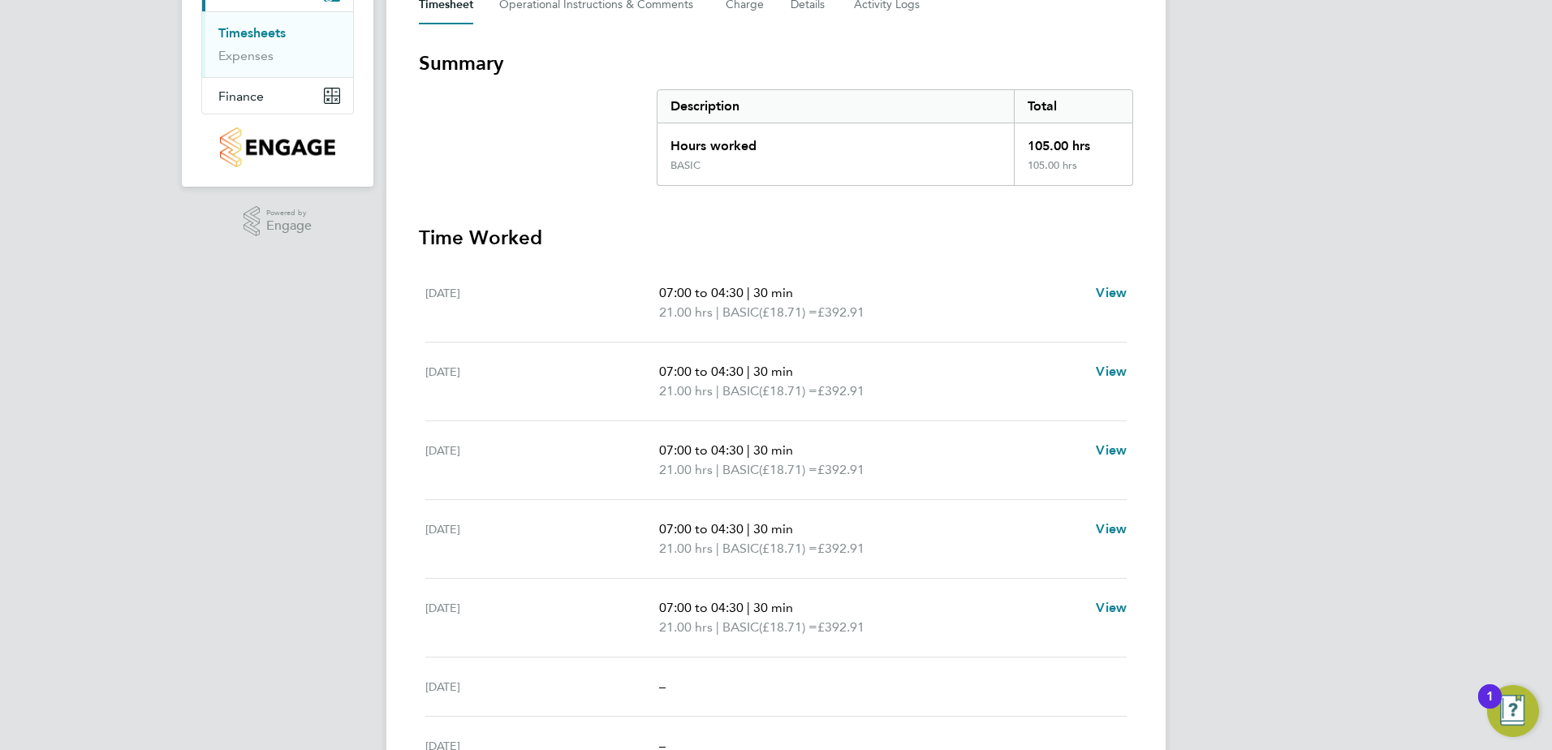
scroll to position [345, 0]
